Goal: Task Accomplishment & Management: Manage account settings

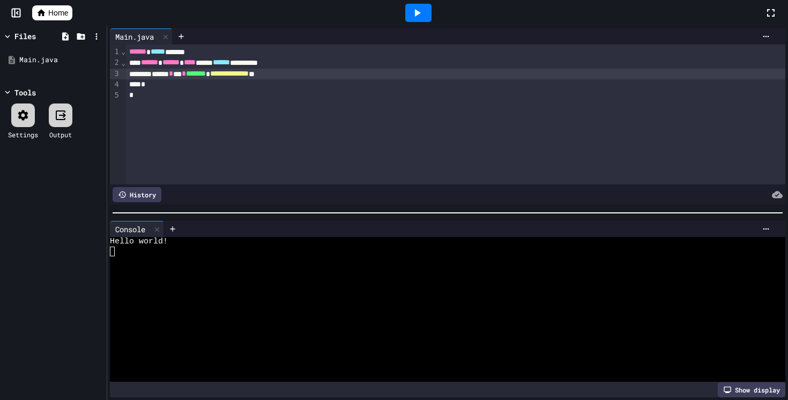
click at [64, 16] on span "Home" at bounding box center [58, 13] width 20 height 11
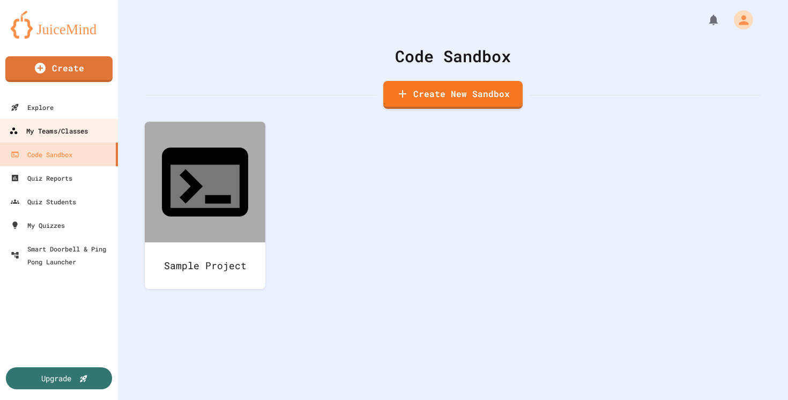
click at [61, 132] on div "My Teams/Classes" at bounding box center [48, 130] width 79 height 13
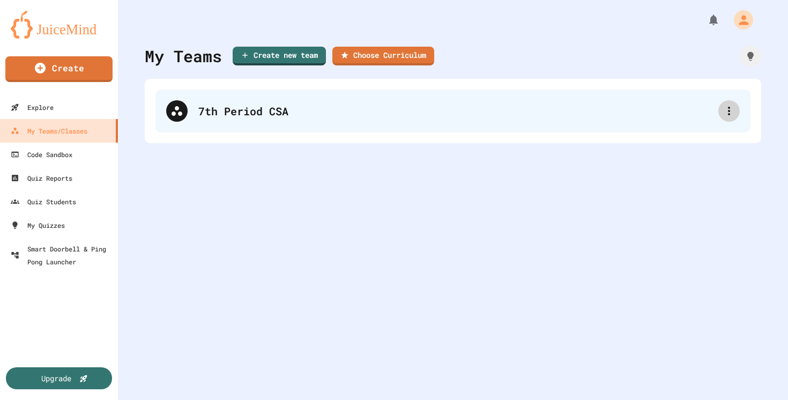
click at [735, 112] on icon at bounding box center [729, 111] width 13 height 13
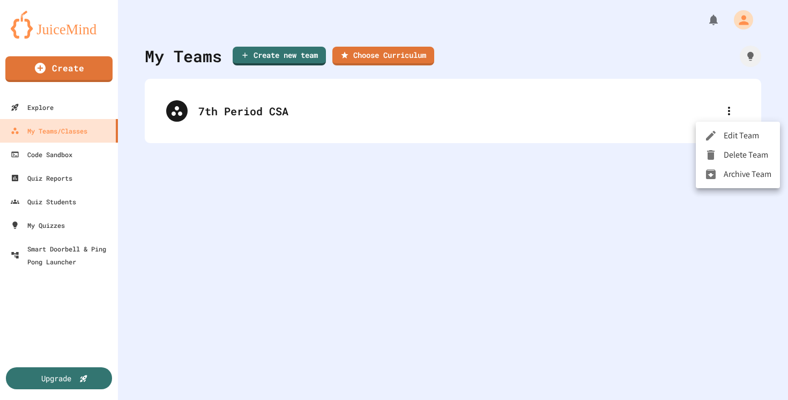
click at [567, 123] on div at bounding box center [394, 200] width 788 height 400
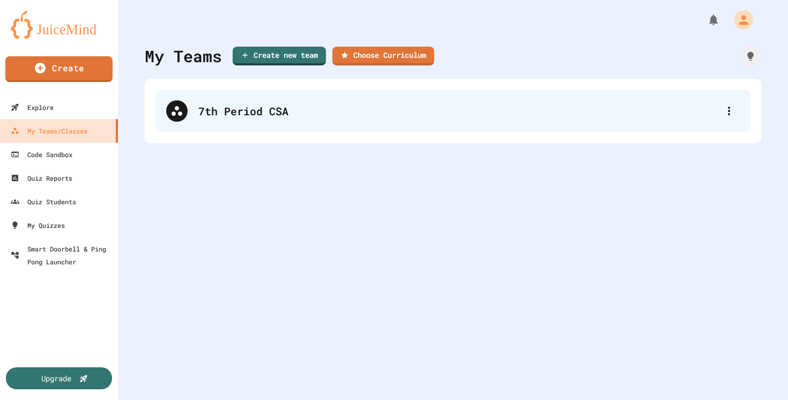
click at [251, 106] on div "7th Period CSA" at bounding box center [458, 111] width 520 height 16
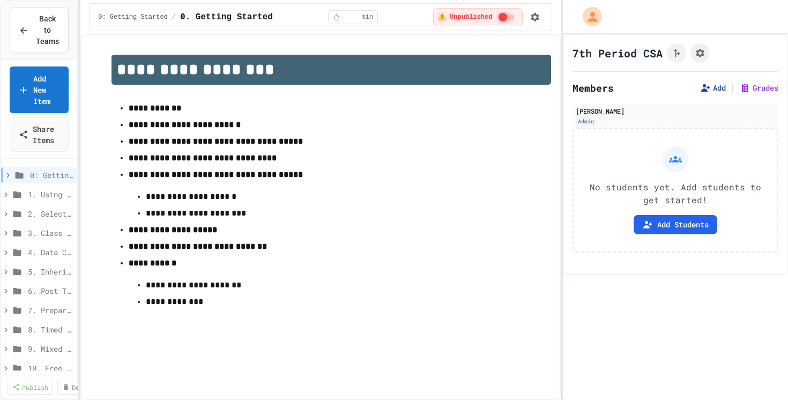
click at [715, 89] on button "Add" at bounding box center [713, 88] width 26 height 11
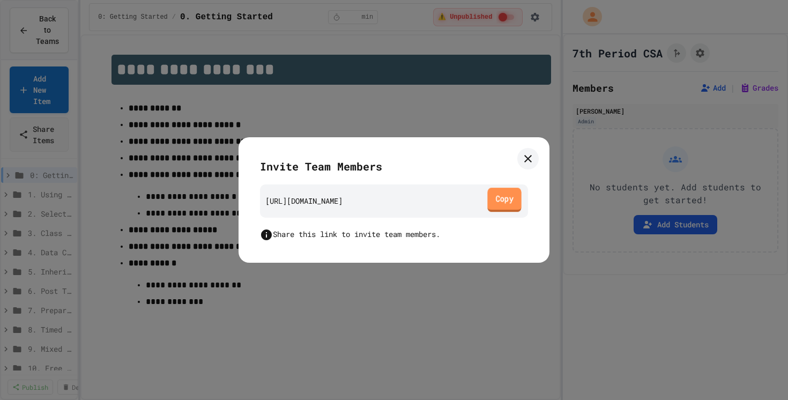
click at [498, 199] on link "Copy" at bounding box center [504, 200] width 34 height 24
